Goal: Transaction & Acquisition: Obtain resource

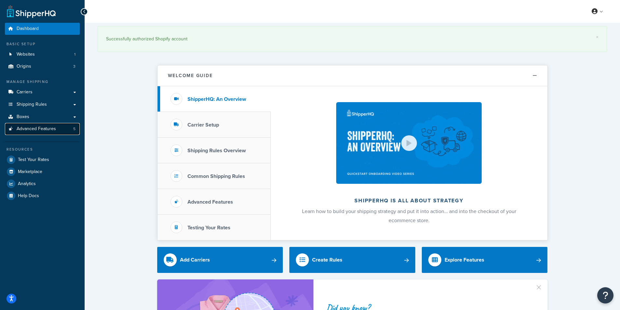
click at [75, 130] on span "5" at bounding box center [74, 129] width 2 height 6
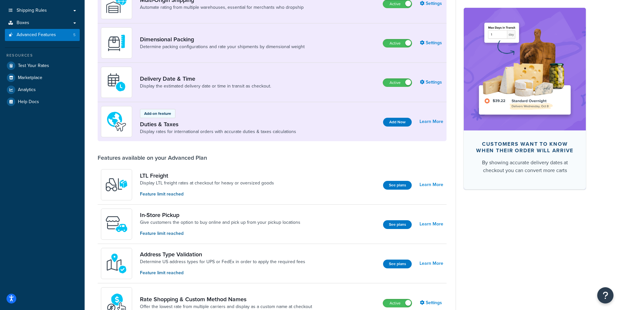
scroll to position [98, 0]
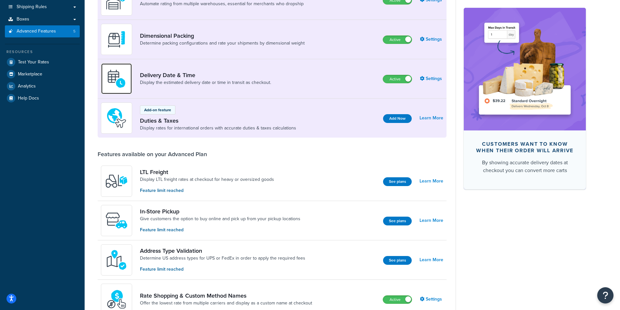
click at [116, 70] on img at bounding box center [116, 78] width 23 height 23
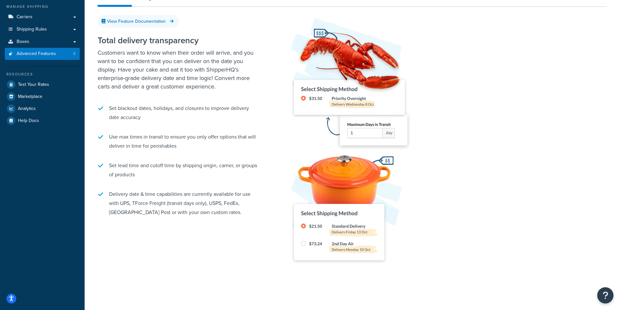
scroll to position [85, 0]
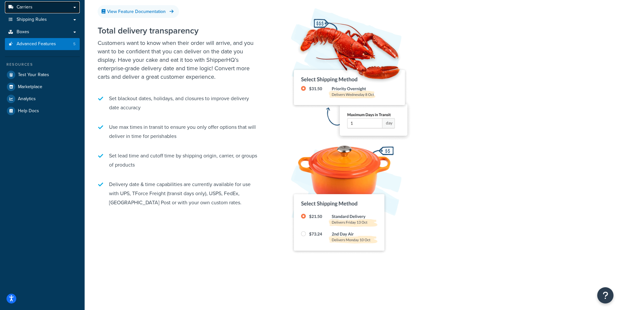
click at [17, 8] on span "Carriers" at bounding box center [25, 8] width 16 height 6
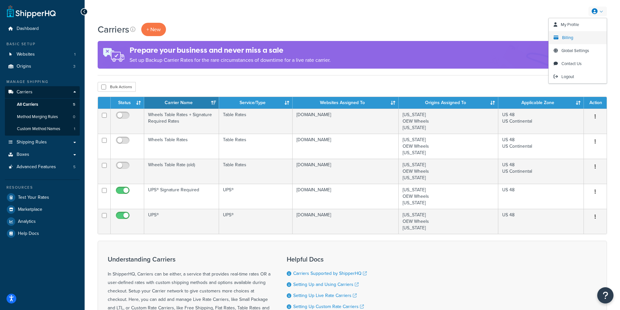
click at [568, 37] on span "Billing" at bounding box center [567, 37] width 11 height 6
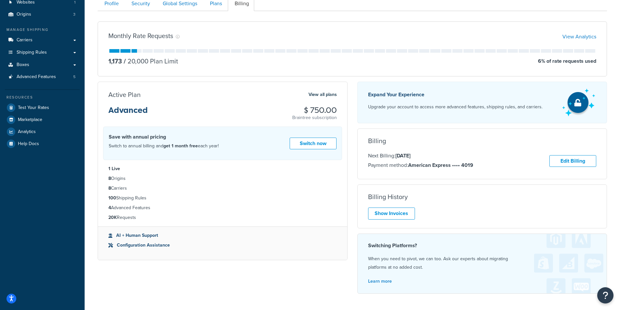
scroll to position [45, 0]
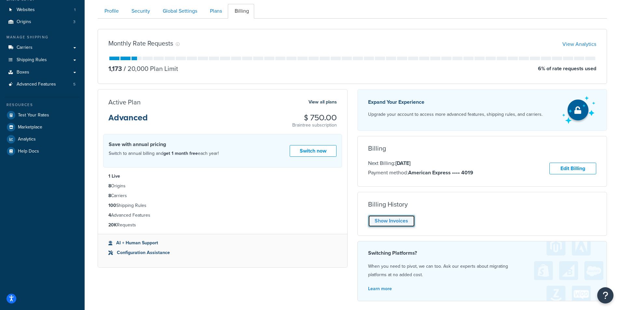
click at [384, 224] on link "Show Invoices" at bounding box center [391, 221] width 47 height 12
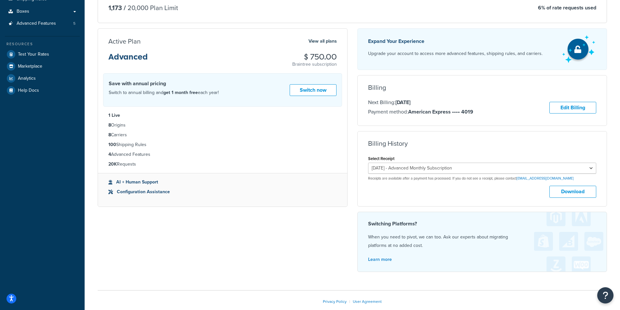
scroll to position [110, 0]
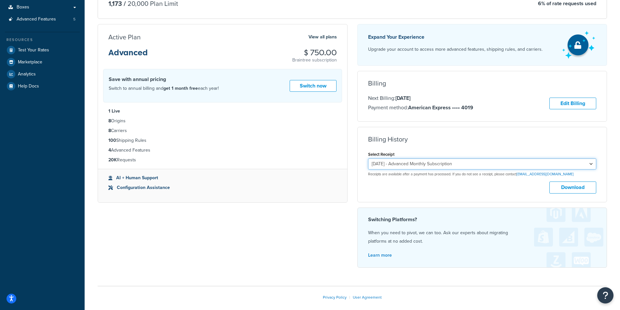
click at [468, 167] on select "September 15, 2025 - Advanced Monthly Subscription August 15, 2025 - Enterprise…" at bounding box center [482, 163] width 228 height 11
click at [368, 159] on select "September 15, 2025 - Advanced Monthly Subscription August 15, 2025 - Enterprise…" at bounding box center [482, 163] width 228 height 11
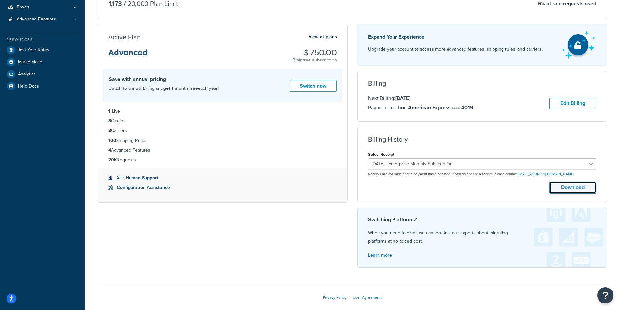
click at [563, 188] on button "Download" at bounding box center [572, 188] width 47 height 12
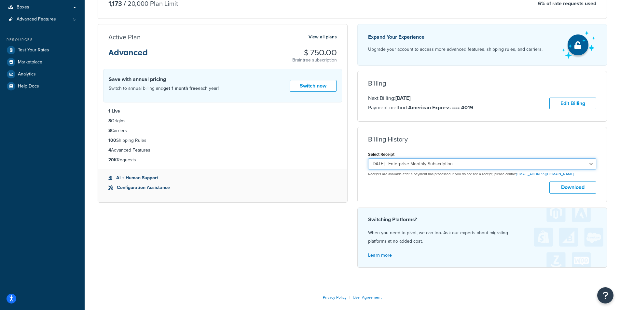
click at [566, 166] on select "September 15, 2025 - Advanced Monthly Subscription August 15, 2025 - Enterprise…" at bounding box center [482, 163] width 228 height 11
select select "3stzaj5d"
click at [368, 159] on select "September 15, 2025 - Advanced Monthly Subscription August 15, 2025 - Enterprise…" at bounding box center [482, 163] width 228 height 11
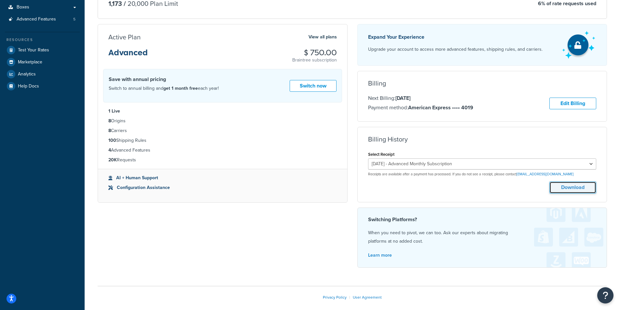
click at [571, 188] on button "Download" at bounding box center [572, 188] width 47 height 12
